Goal: Navigation & Orientation: Find specific page/section

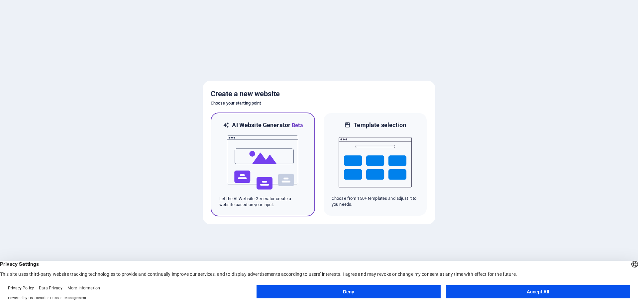
click at [259, 169] on img at bounding box center [262, 163] width 73 height 66
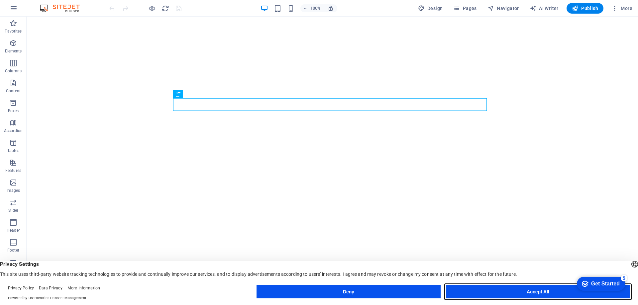
click at [531, 289] on button "Accept All" at bounding box center [538, 291] width 184 height 13
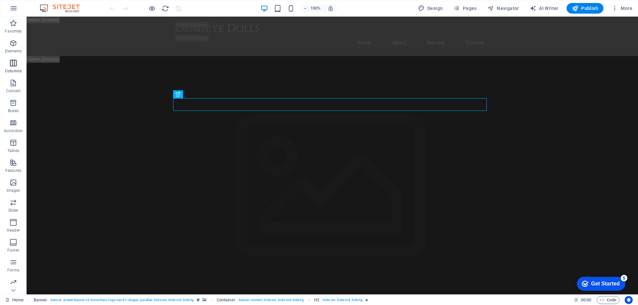
click at [10, 61] on icon "button" at bounding box center [13, 63] width 8 height 8
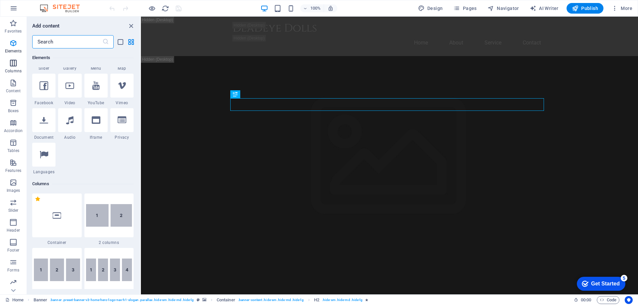
scroll to position [329, 0]
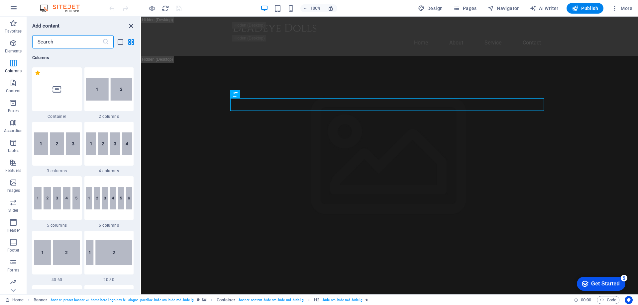
click at [131, 23] on icon "close panel" at bounding box center [131, 26] width 8 height 8
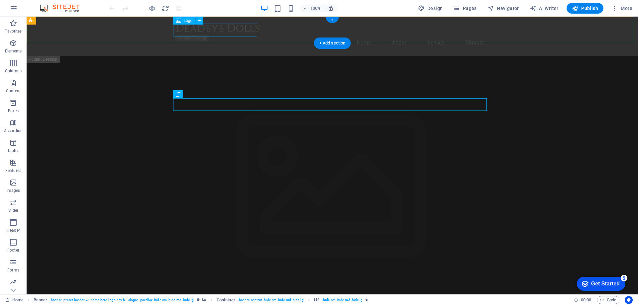
click at [207, 28] on div "Deadeye Dolls" at bounding box center [332, 28] width 314 height 13
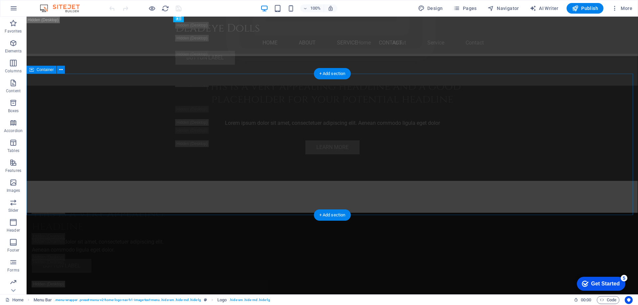
scroll to position [1796, 0]
